Goal: Transaction & Acquisition: Purchase product/service

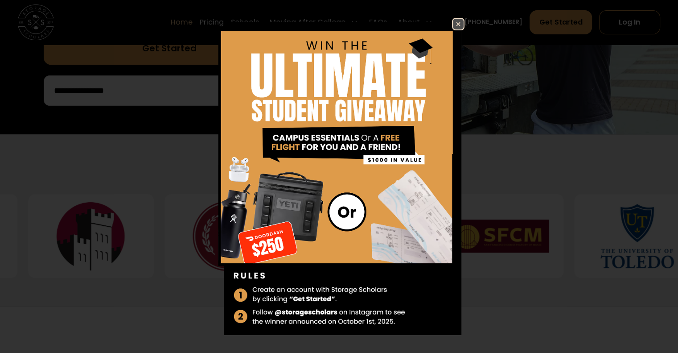
scroll to position [285, 0]
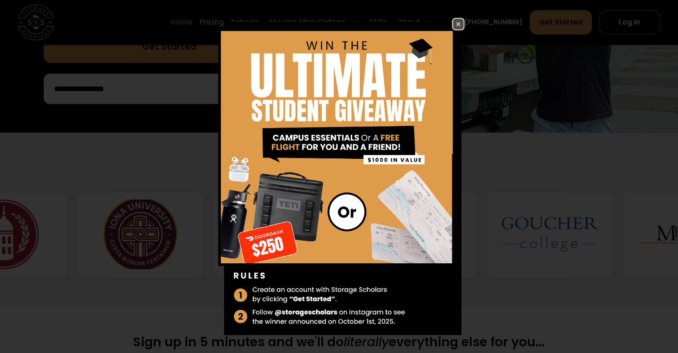
click at [453, 21] on img at bounding box center [458, 24] width 11 height 11
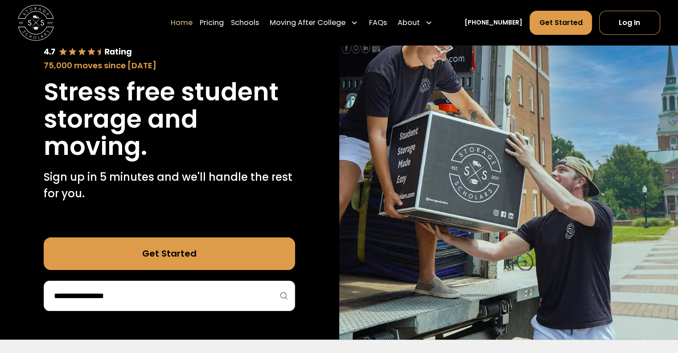
scroll to position [0, 0]
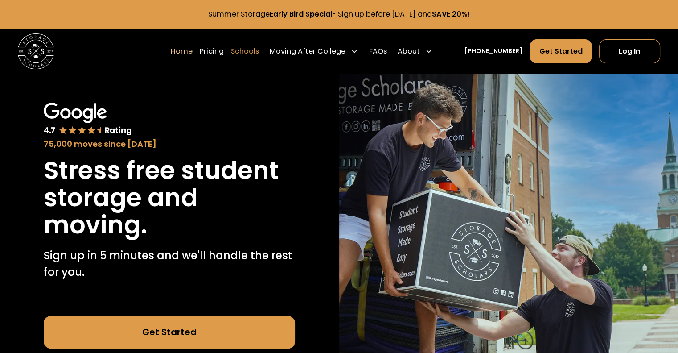
click at [259, 55] on link "Schools" at bounding box center [245, 51] width 28 height 25
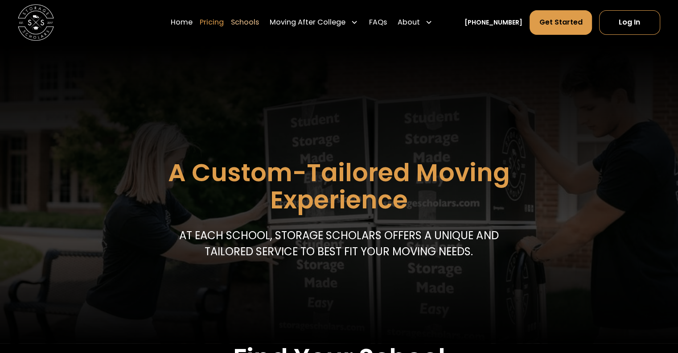
click at [224, 26] on link "Pricing" at bounding box center [212, 22] width 24 height 25
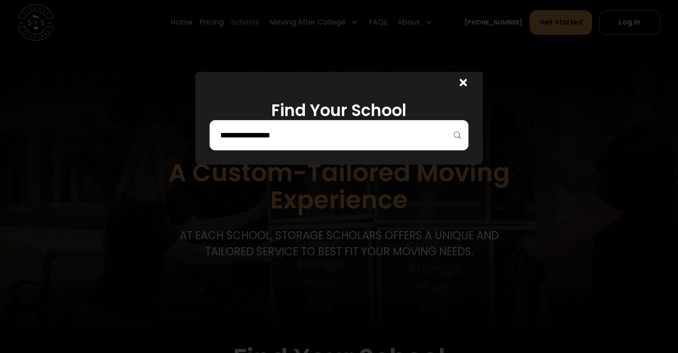
click at [294, 128] on input "search" at bounding box center [339, 134] width 240 height 15
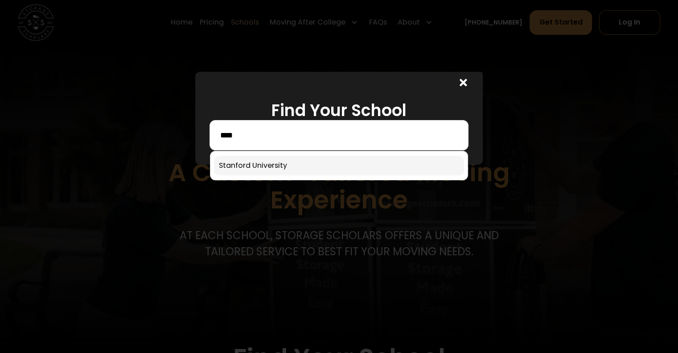
type input "****"
click at [291, 160] on link at bounding box center [339, 166] width 250 height 20
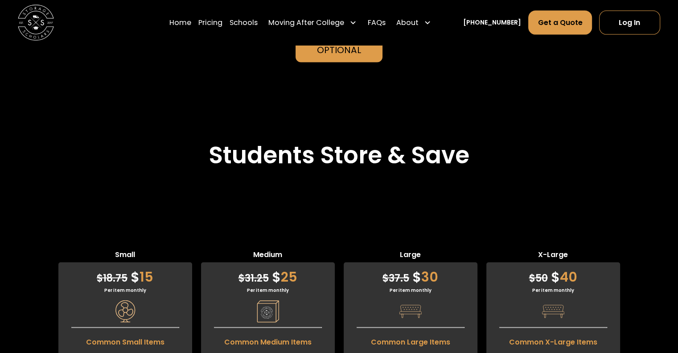
scroll to position [2014, 0]
